Goal: Task Accomplishment & Management: Use online tool/utility

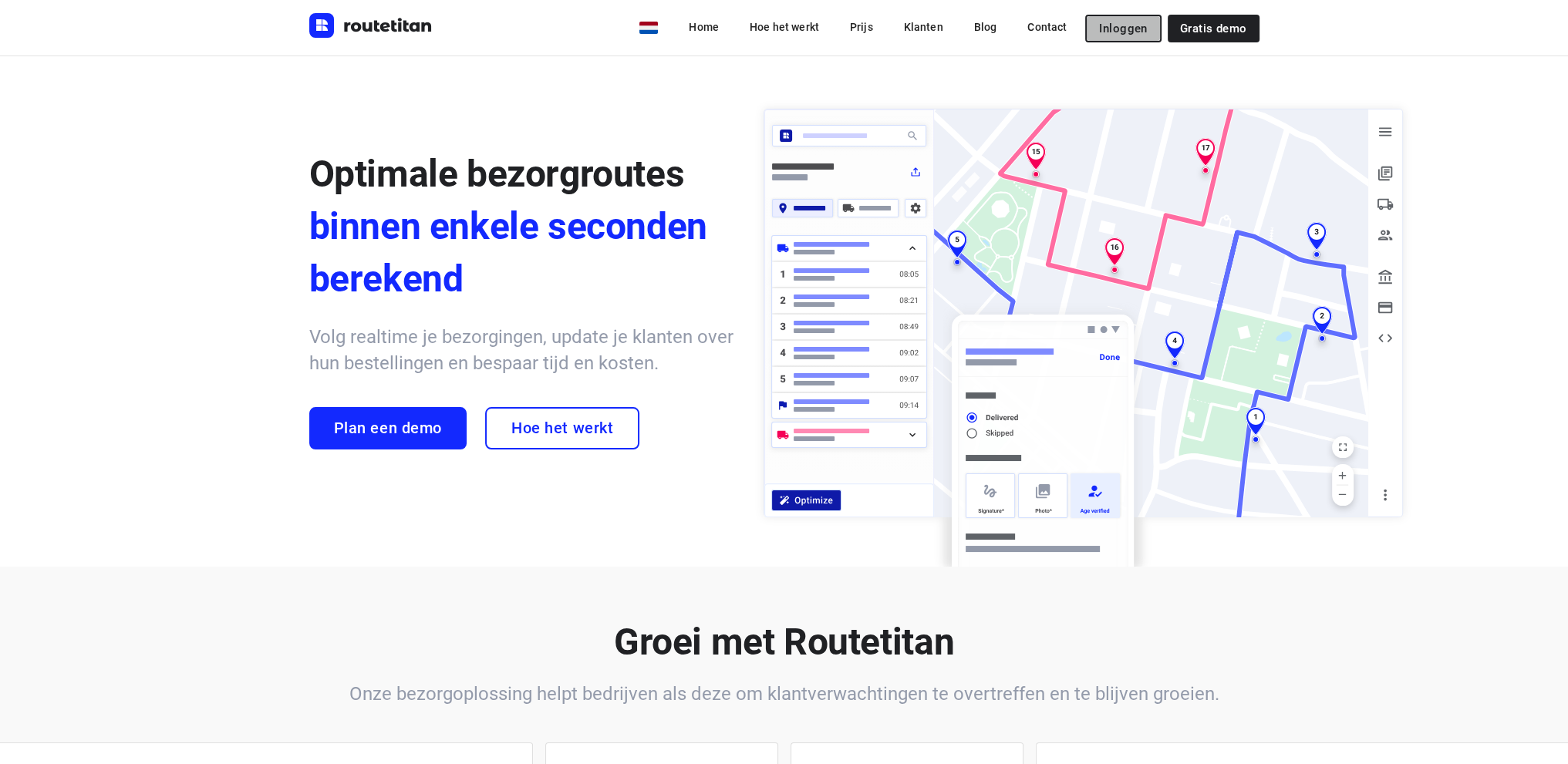
click at [1121, 24] on span "Inloggen" at bounding box center [1122, 28] width 48 height 13
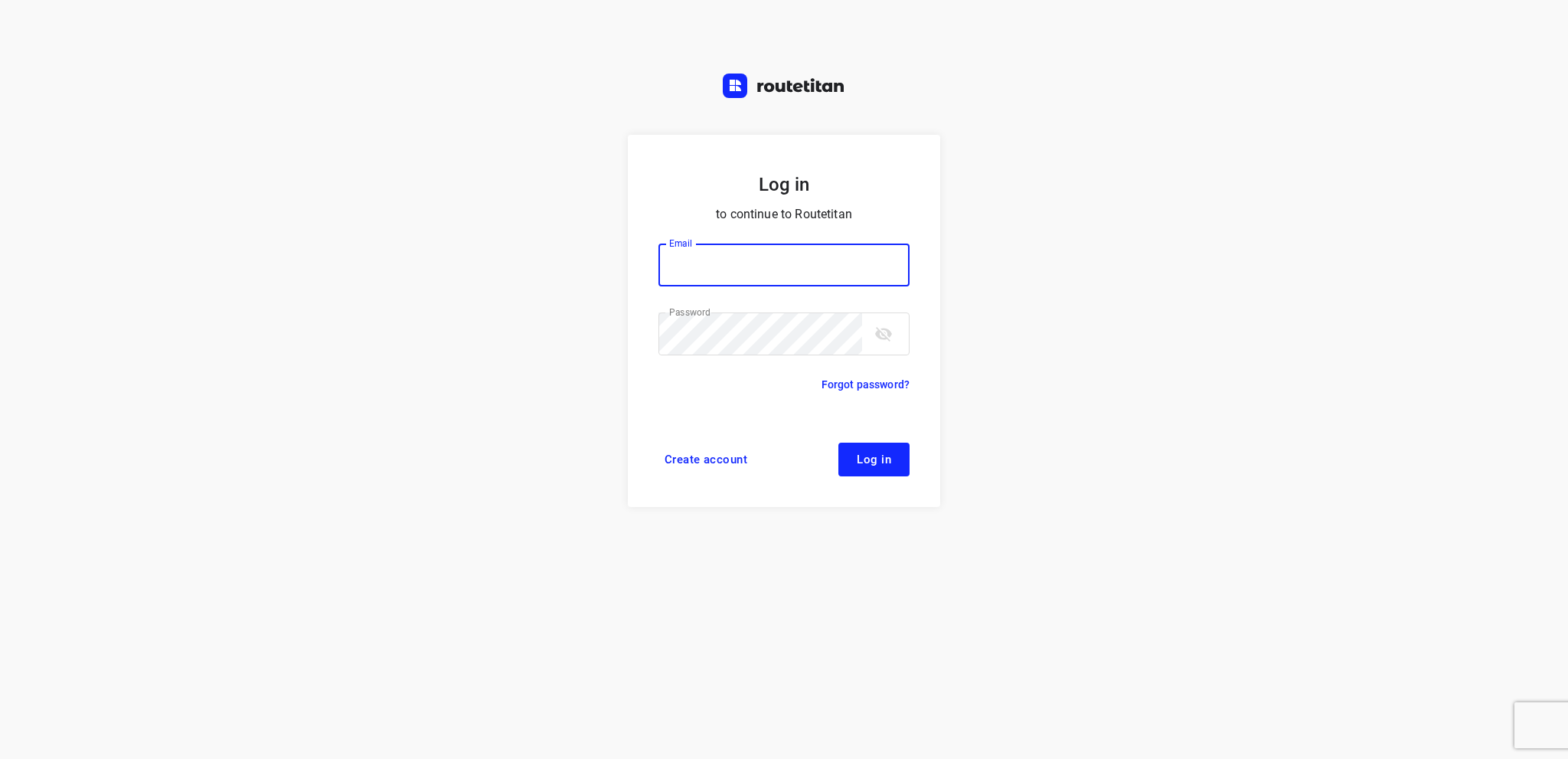
type input "[EMAIL_ADDRESS][DOMAIN_NAME]"
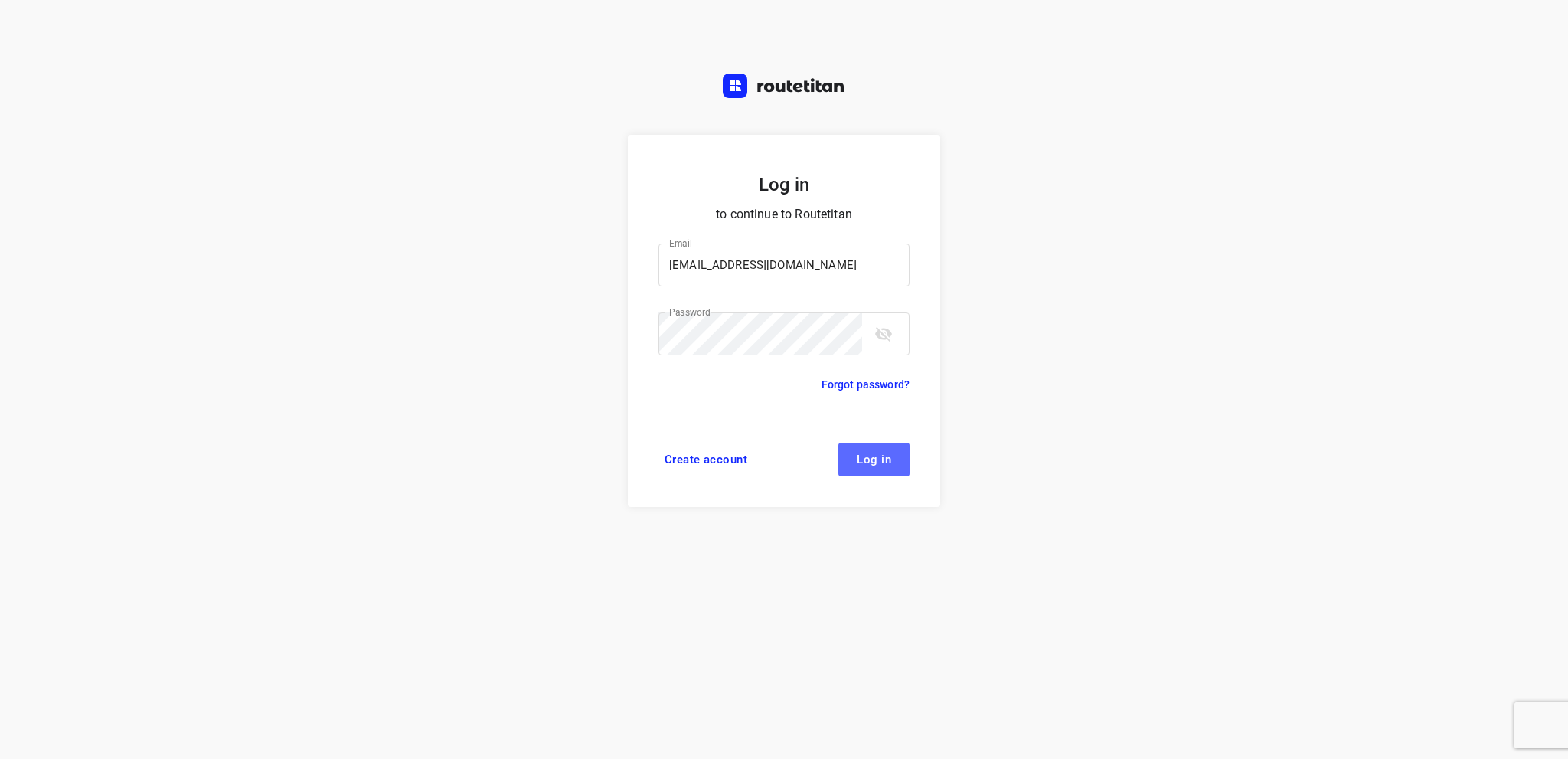
click at [864, 454] on span "Log in" at bounding box center [874, 459] width 35 height 13
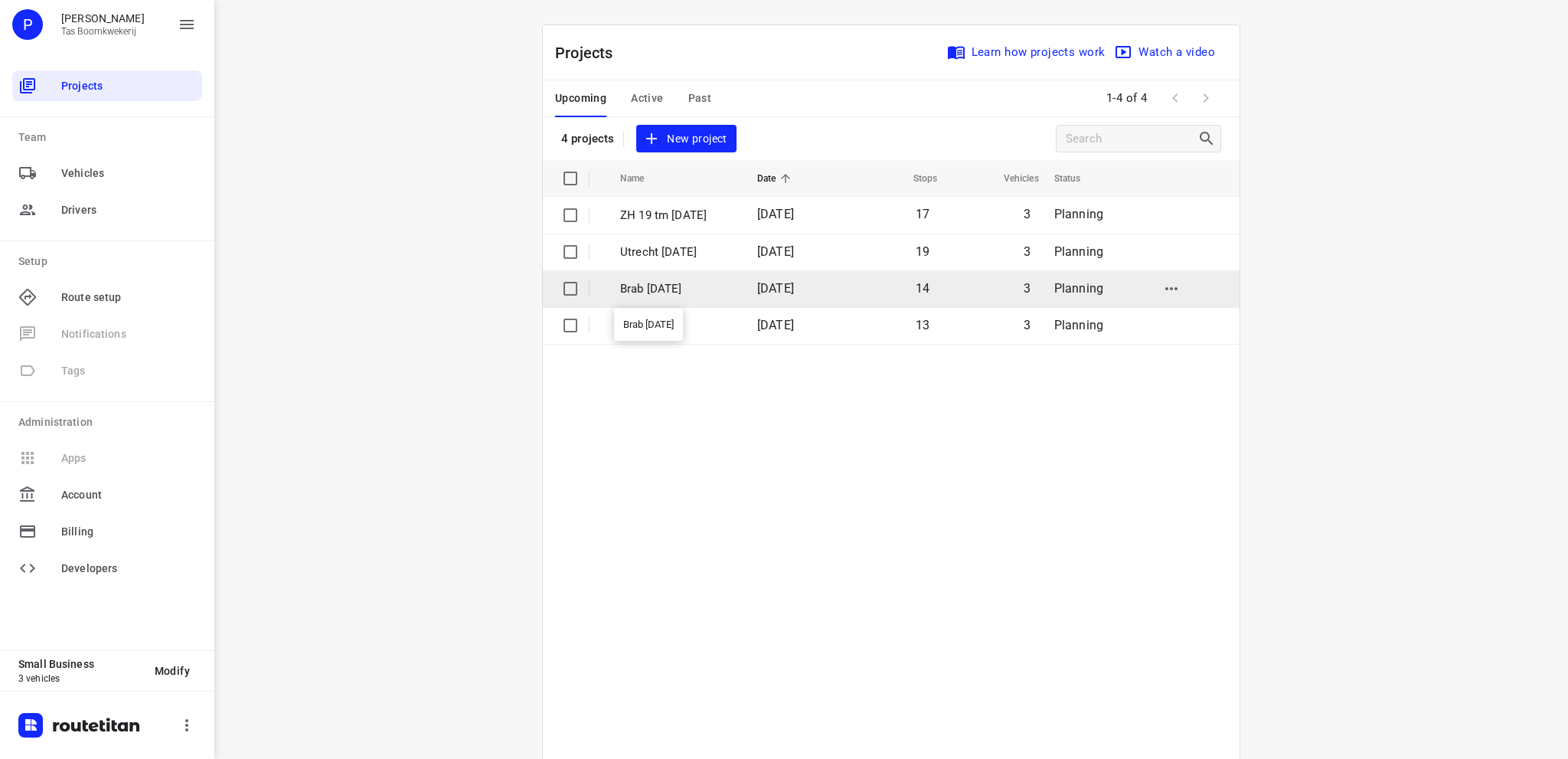
click at [653, 287] on p "Brab 20 aug" at bounding box center [678, 289] width 114 height 17
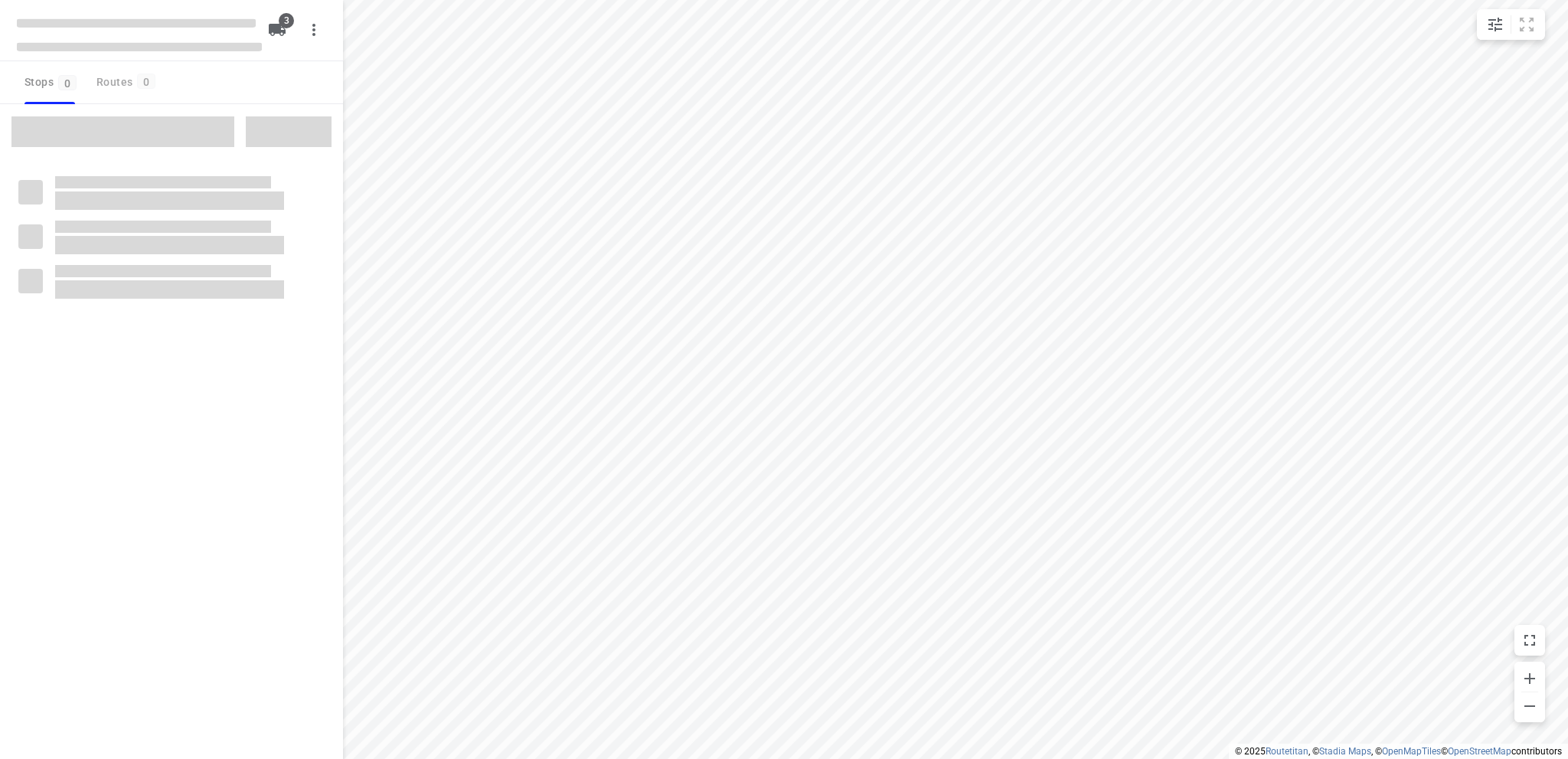
type input "distance"
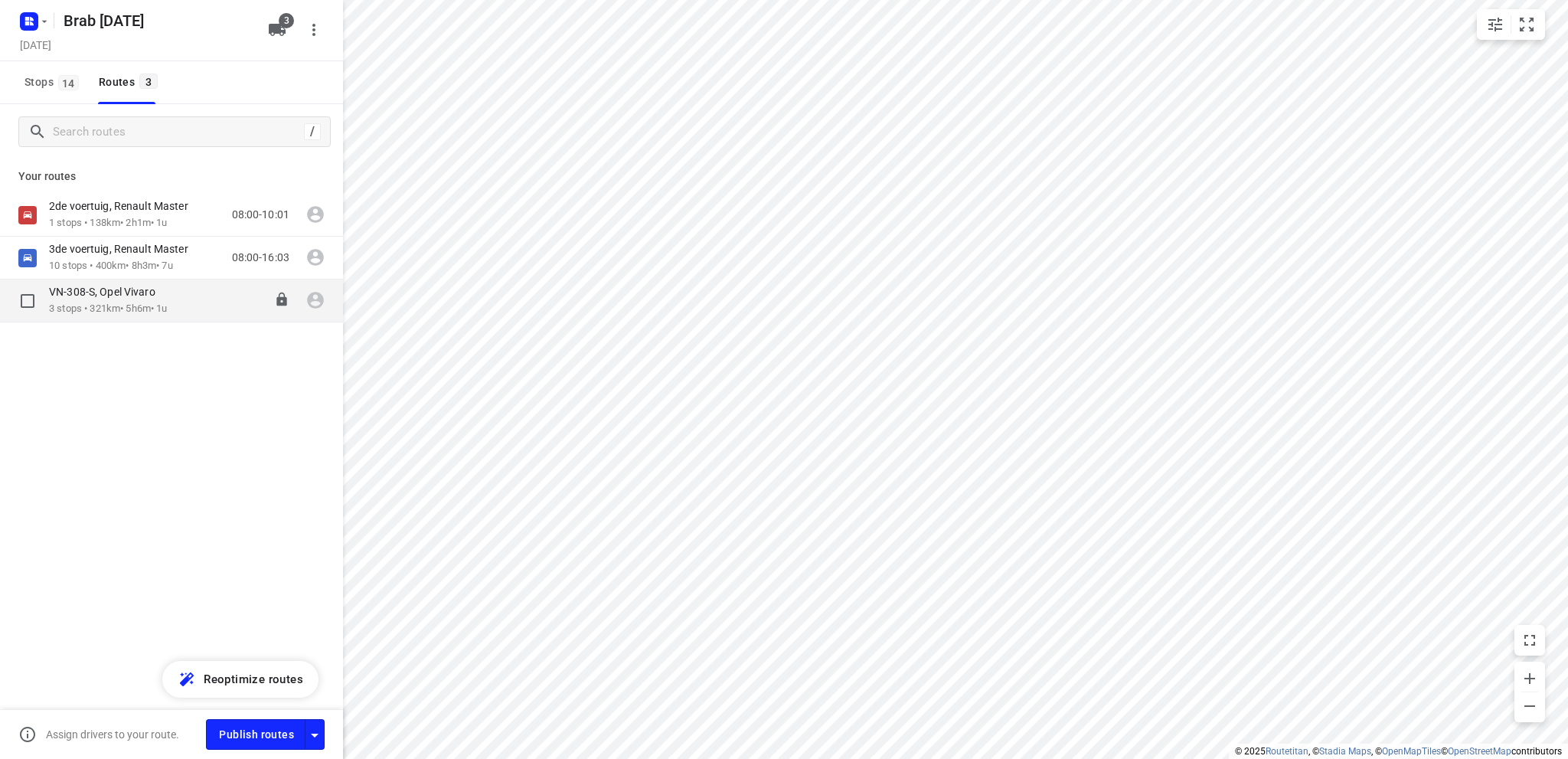
click at [122, 306] on p "3 stops • 321km • 5h6m • 1u" at bounding box center [110, 308] width 122 height 15
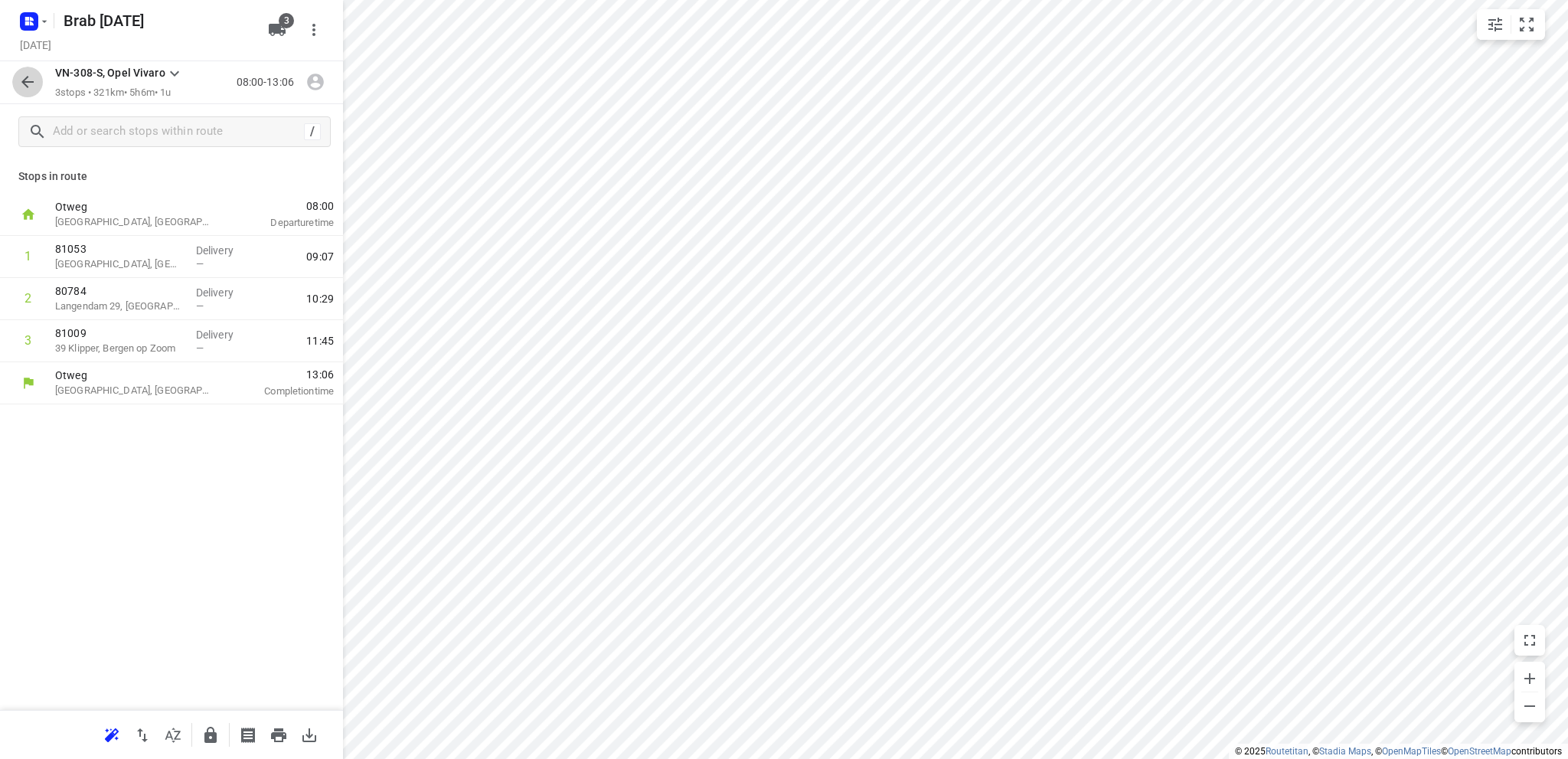
click at [26, 79] on icon "button" at bounding box center [27, 81] width 18 height 18
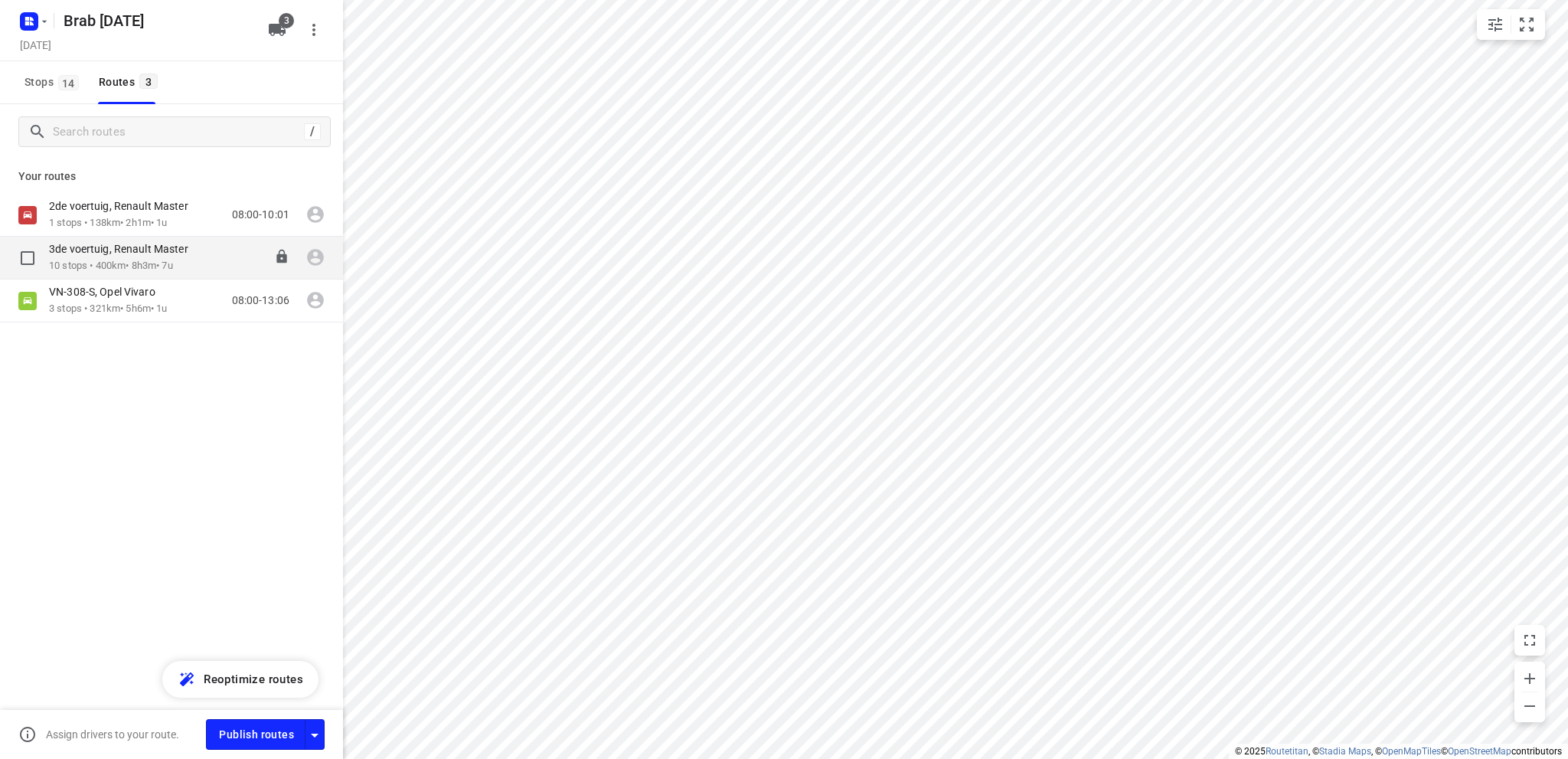
click at [107, 255] on p "3de voertuig, Renault Master" at bounding box center [124, 248] width 149 height 14
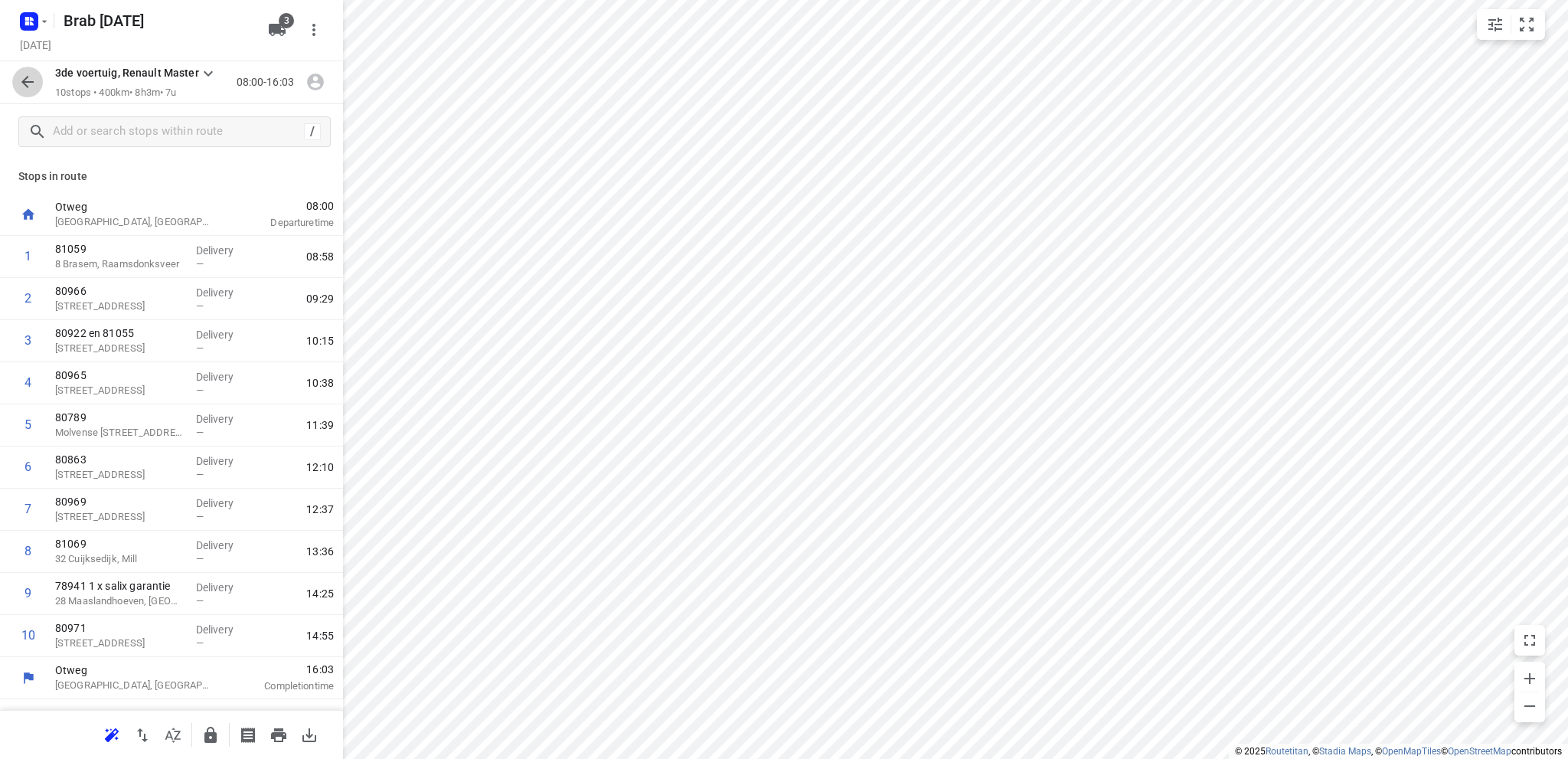
click at [28, 81] on icon "button" at bounding box center [27, 81] width 18 height 18
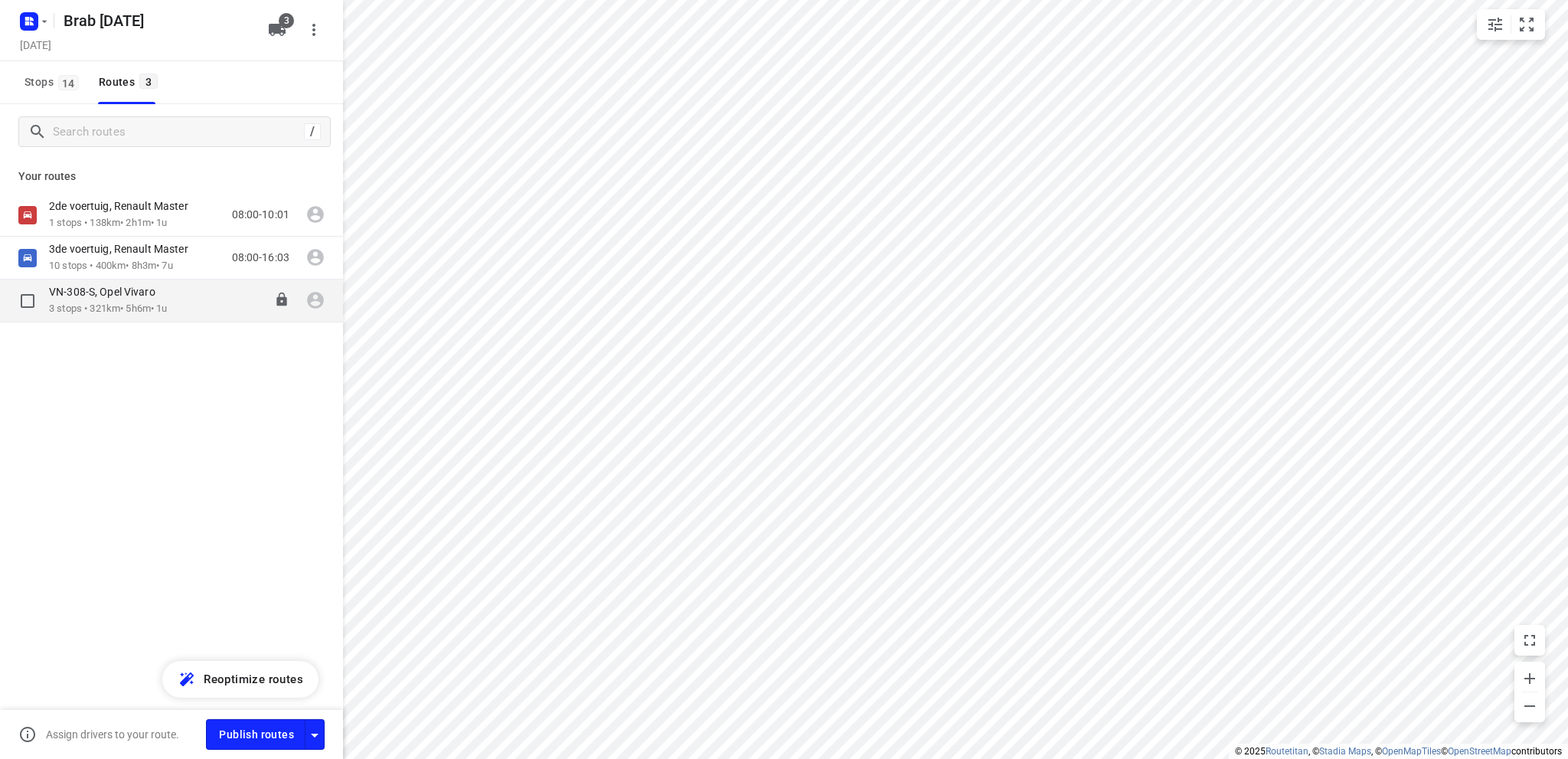
click at [128, 294] on p "VN-308-S, Opel Vivaro" at bounding box center [107, 292] width 116 height 14
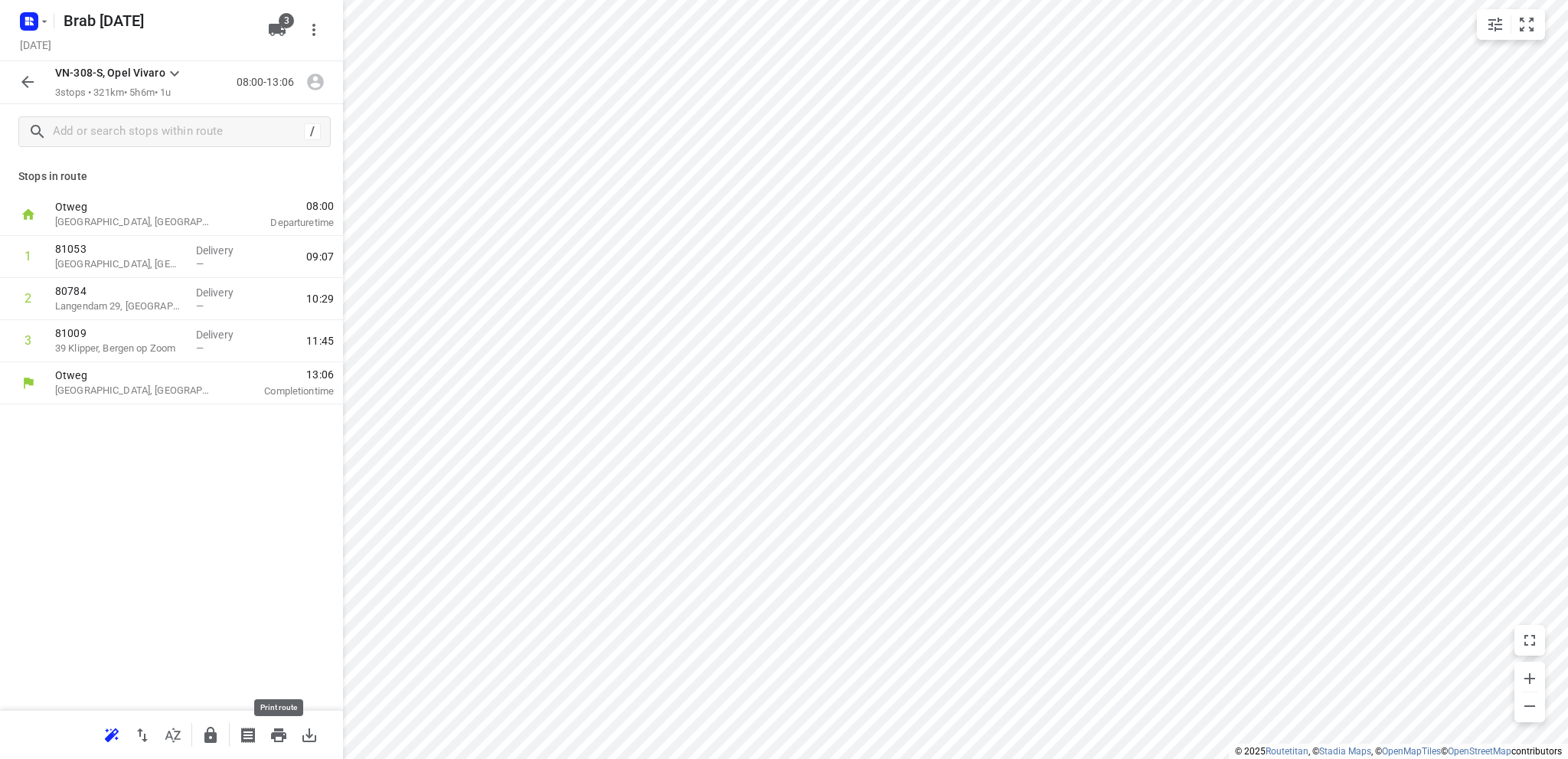
click at [272, 732] on icon "button" at bounding box center [278, 735] width 15 height 14
click at [25, 82] on icon "button" at bounding box center [27, 81] width 13 height 13
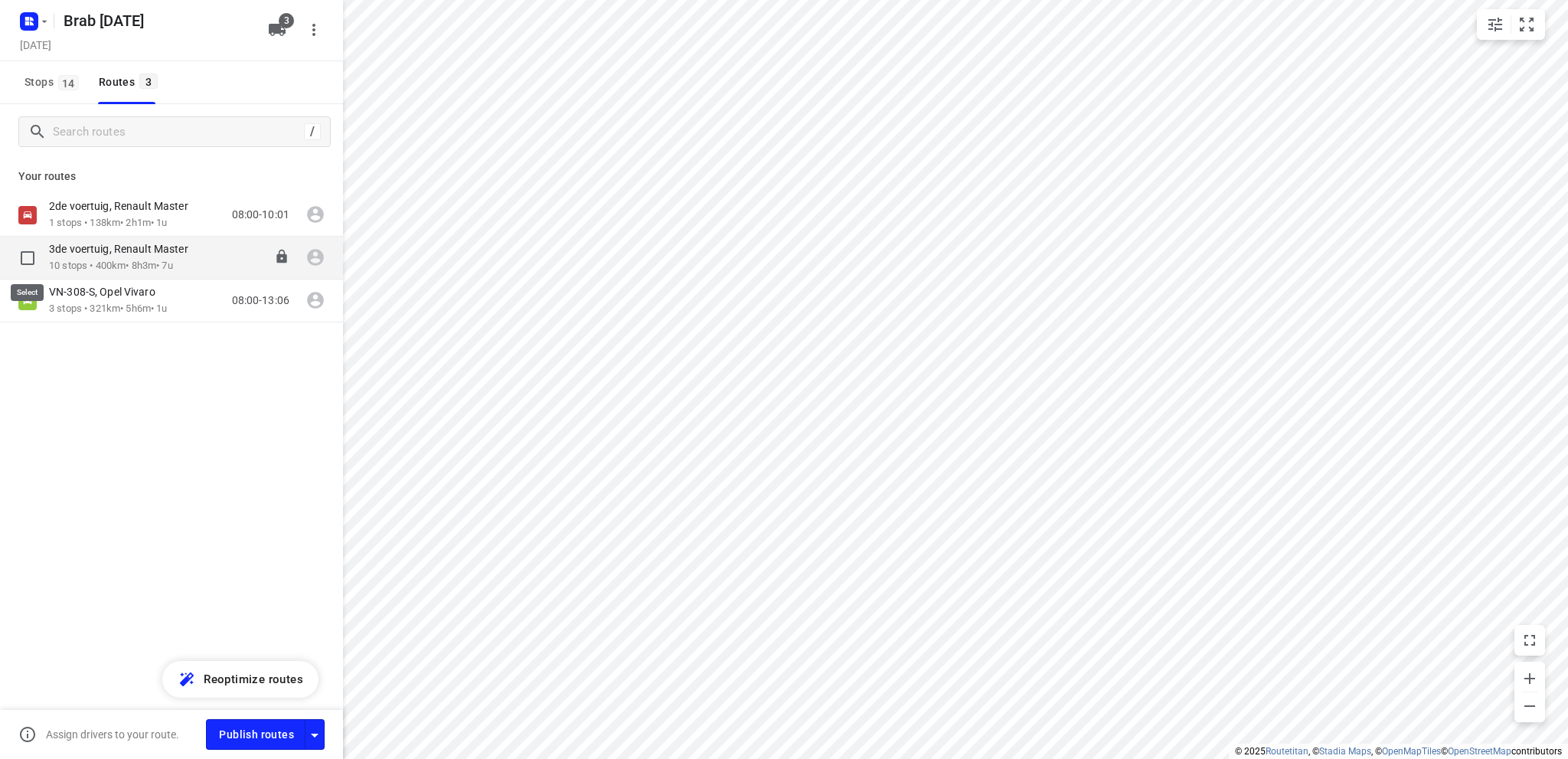
click at [24, 253] on input "checkbox" at bounding box center [28, 258] width 31 height 31
checkbox input "true"
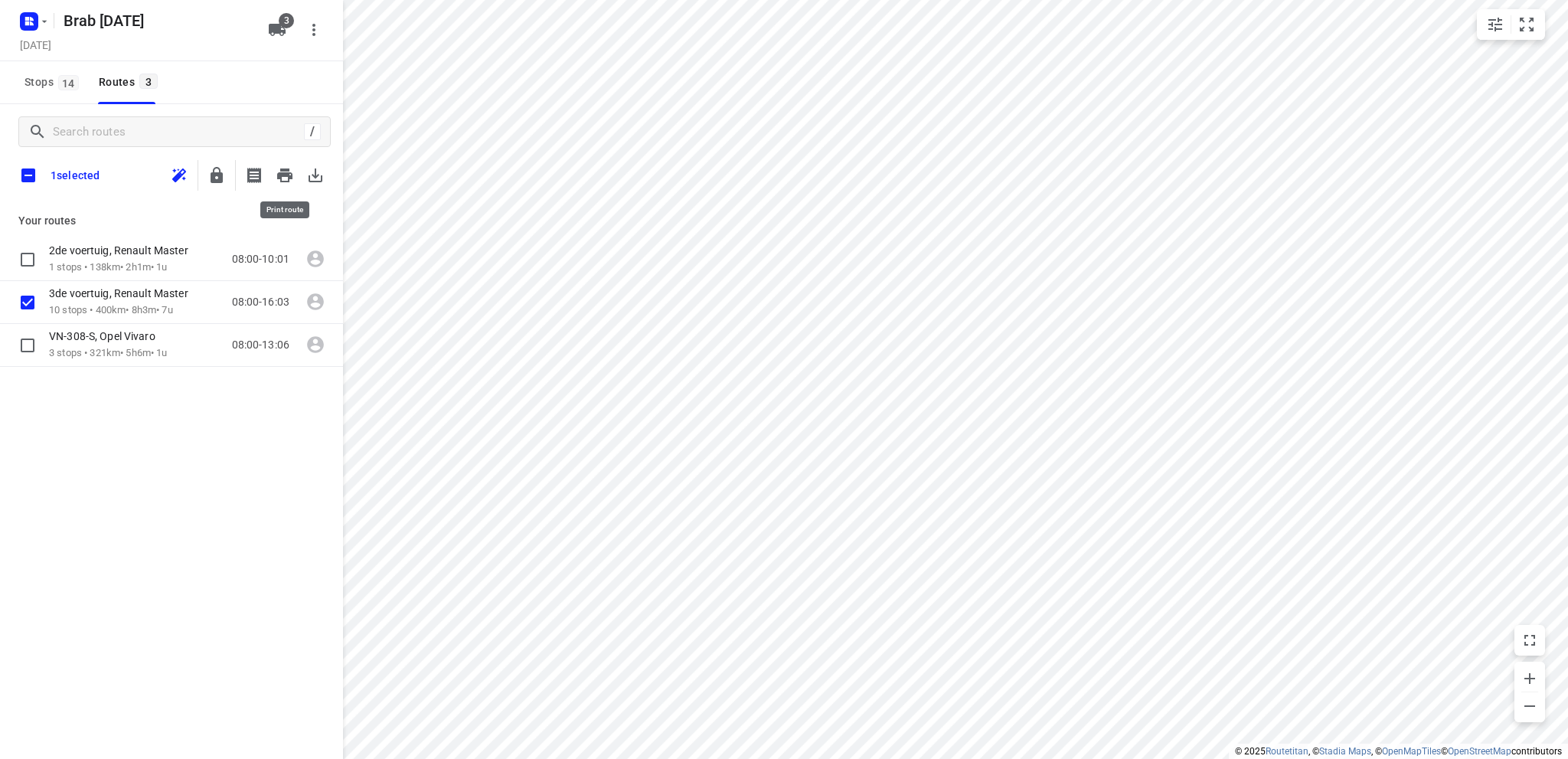
click at [289, 171] on icon "button" at bounding box center [285, 175] width 15 height 14
